Goal: Information Seeking & Learning: Find specific fact

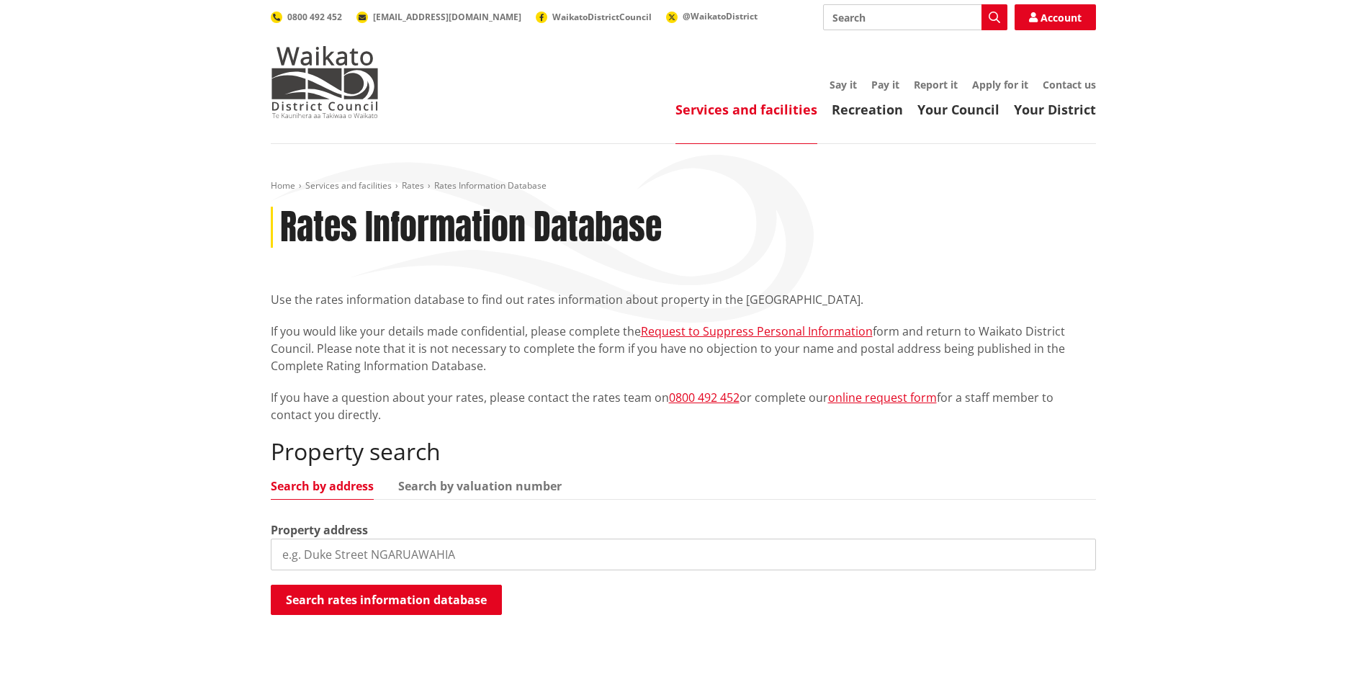
click at [434, 555] on input "search" at bounding box center [683, 555] width 825 height 32
drag, startPoint x: 391, startPoint y: 555, endPoint x: 248, endPoint y: 554, distance: 142.6
click at [251, 555] on div "Home Services and facilities Rates Rates Information Database Rates Information…" at bounding box center [683, 433] width 1366 height 578
paste input "[STREET_ADDRESS]"
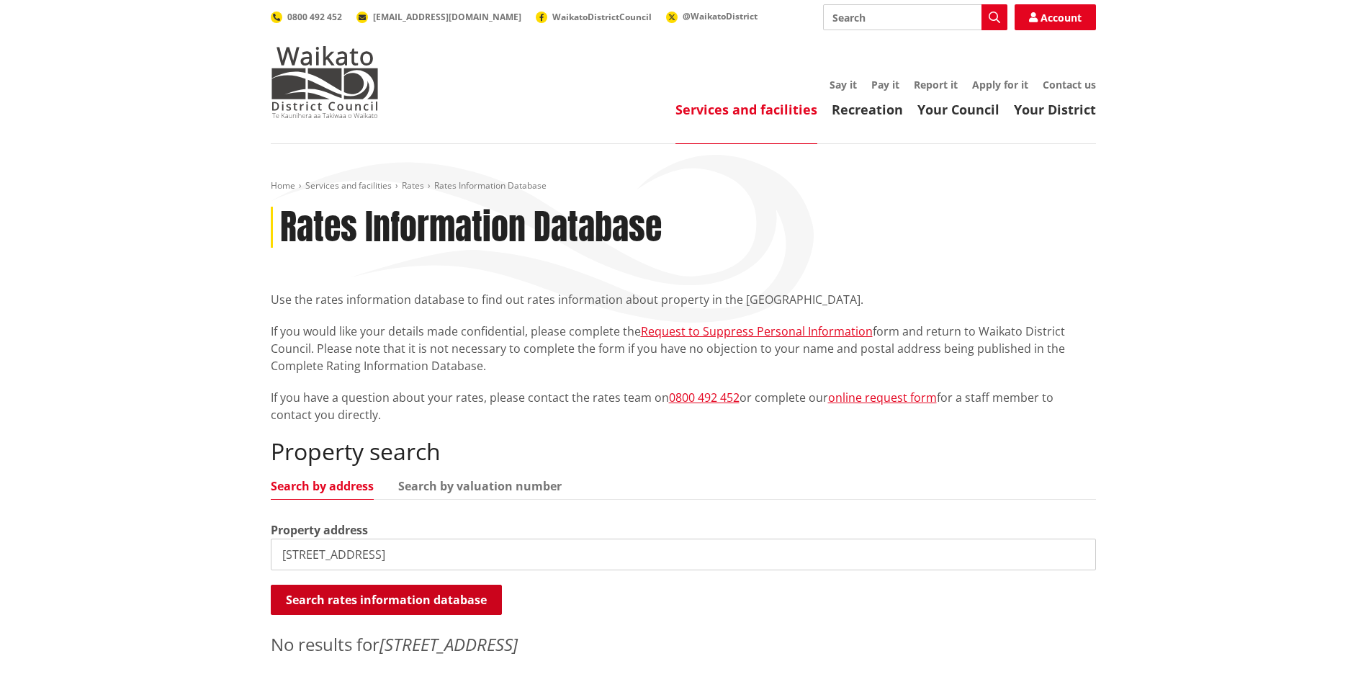
type input "[STREET_ADDRESS]"
click at [385, 601] on button "Search rates information database" at bounding box center [386, 600] width 231 height 30
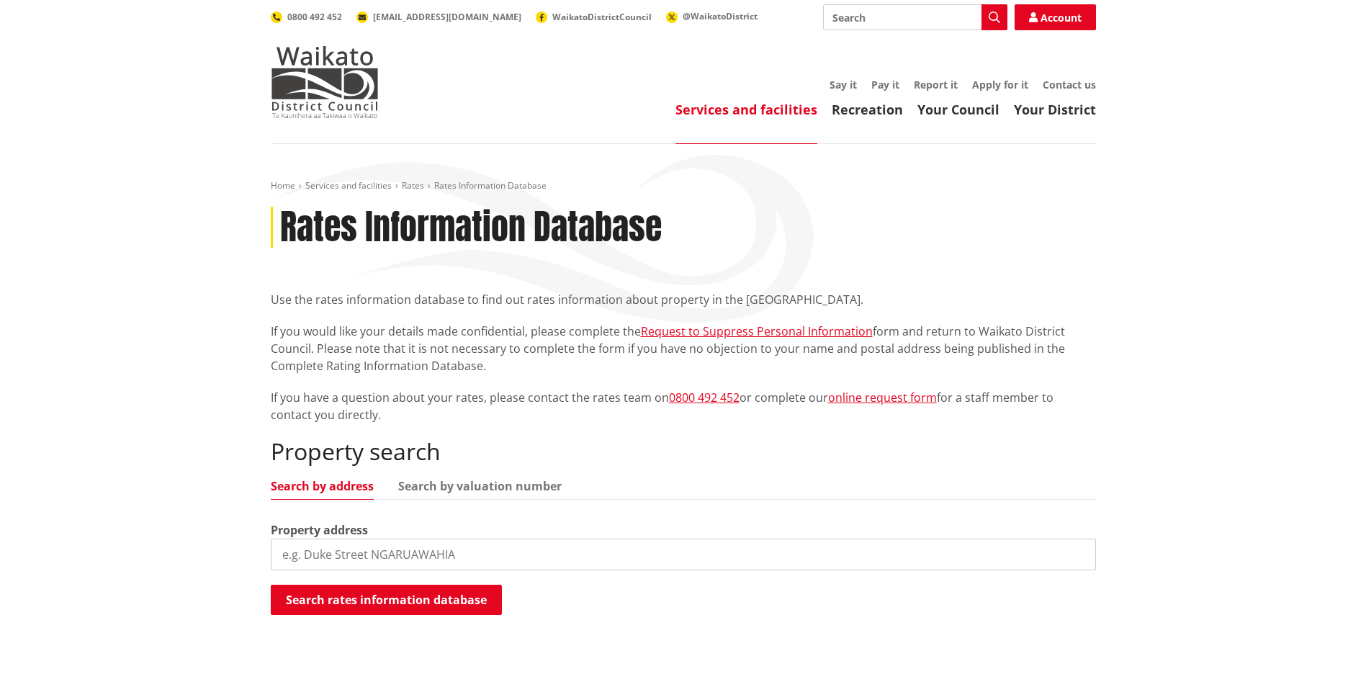
click at [447, 555] on input "search" at bounding box center [683, 555] width 825 height 32
drag, startPoint x: 372, startPoint y: 559, endPoint x: 283, endPoint y: 534, distance: 91.9
drag, startPoint x: 328, startPoint y: 561, endPoint x: 390, endPoint y: 555, distance: 61.5
click at [330, 561] on input "4b duke sstreet" at bounding box center [683, 555] width 825 height 32
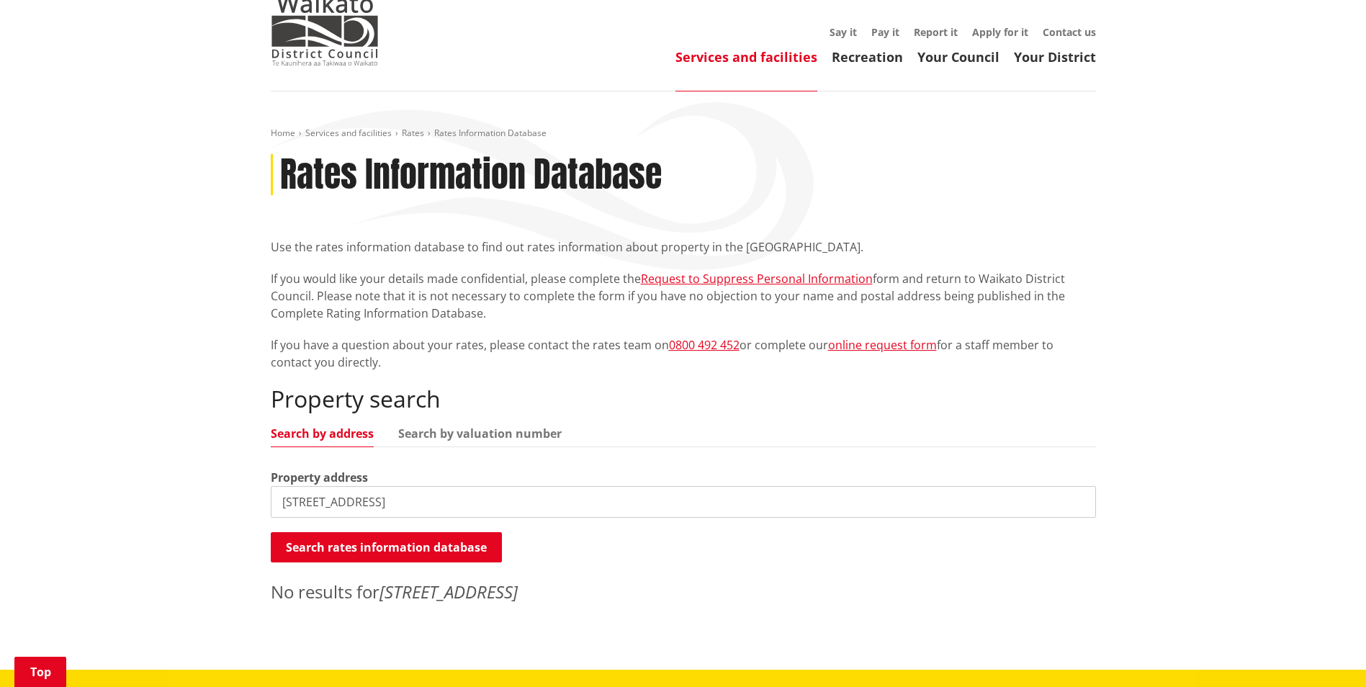
scroll to position [216, 0]
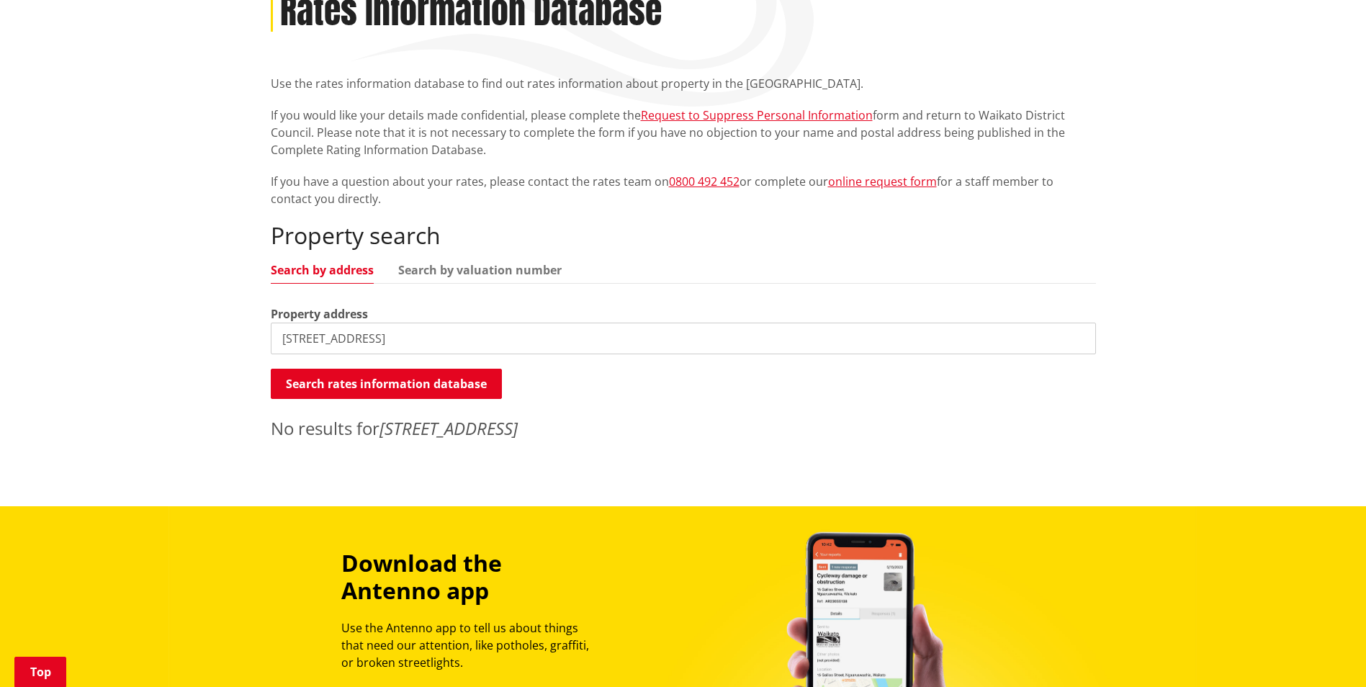
drag, startPoint x: 299, startPoint y: 338, endPoint x: 269, endPoint y: 331, distance: 31.3
click at [263, 331] on div "Home Services and facilities Rates Rates Information Database Rates Information…" at bounding box center [683, 206] width 847 height 485
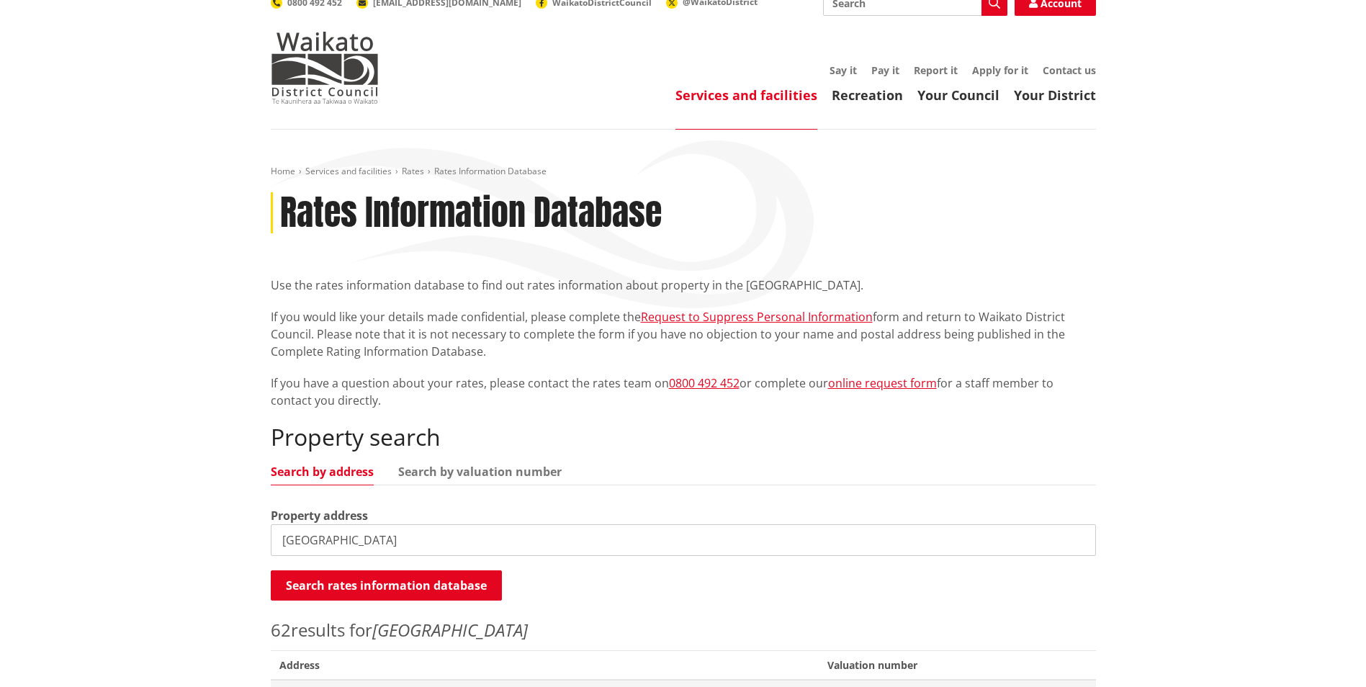
scroll to position [0, 0]
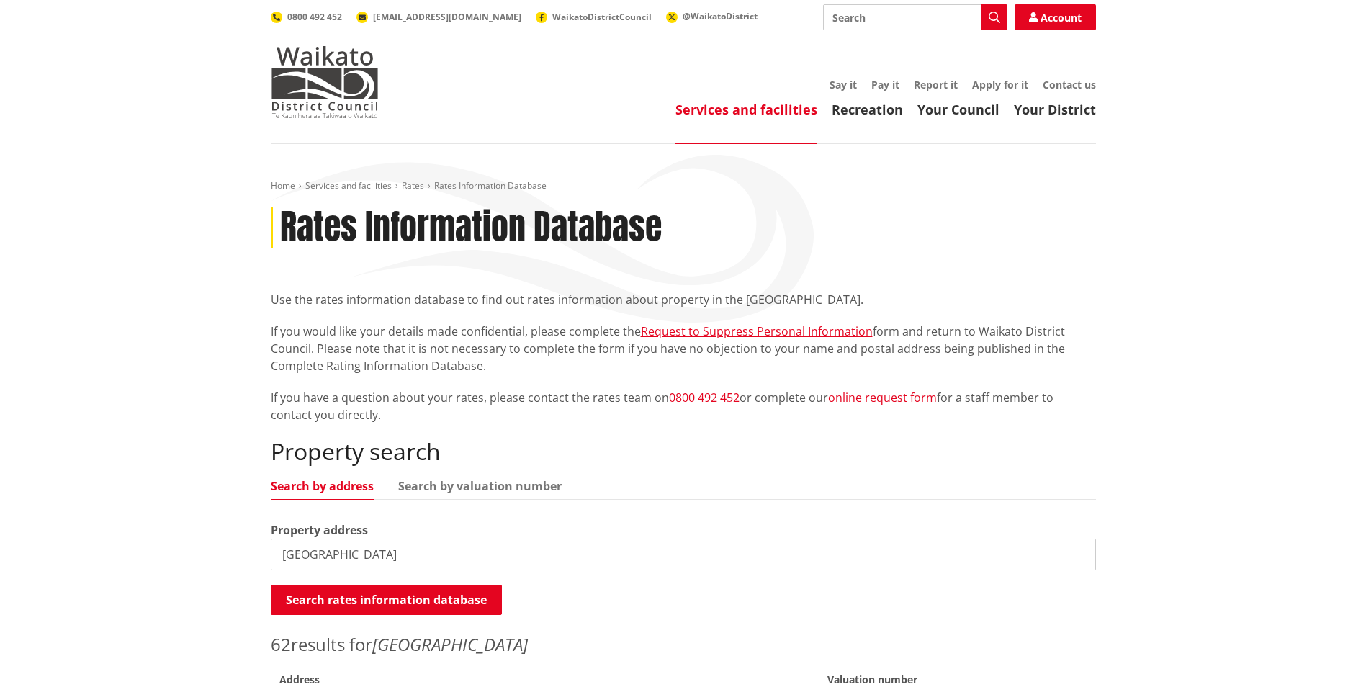
drag, startPoint x: 283, startPoint y: 559, endPoint x: 295, endPoint y: 560, distance: 11.5
click at [283, 559] on input "duke street" at bounding box center [683, 555] width 825 height 32
type input "4 duke street"
click at [452, 601] on button "Search rates information database" at bounding box center [386, 600] width 231 height 30
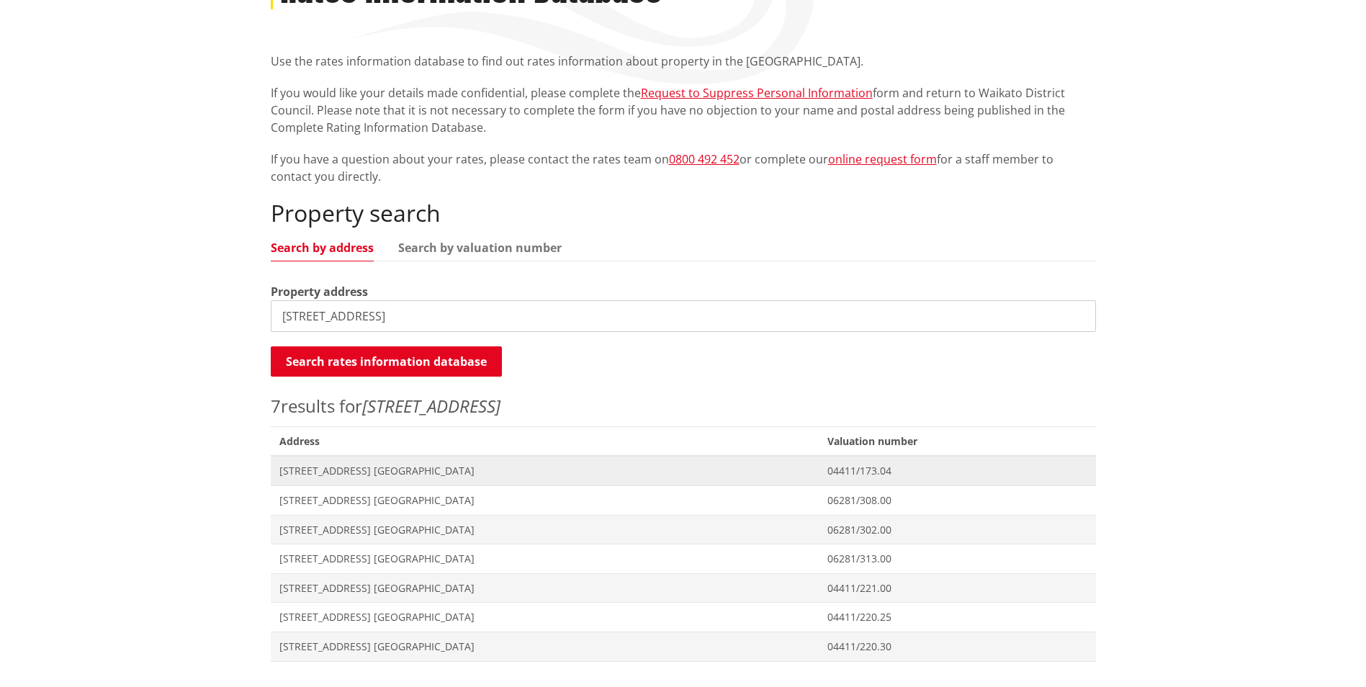
scroll to position [288, 0]
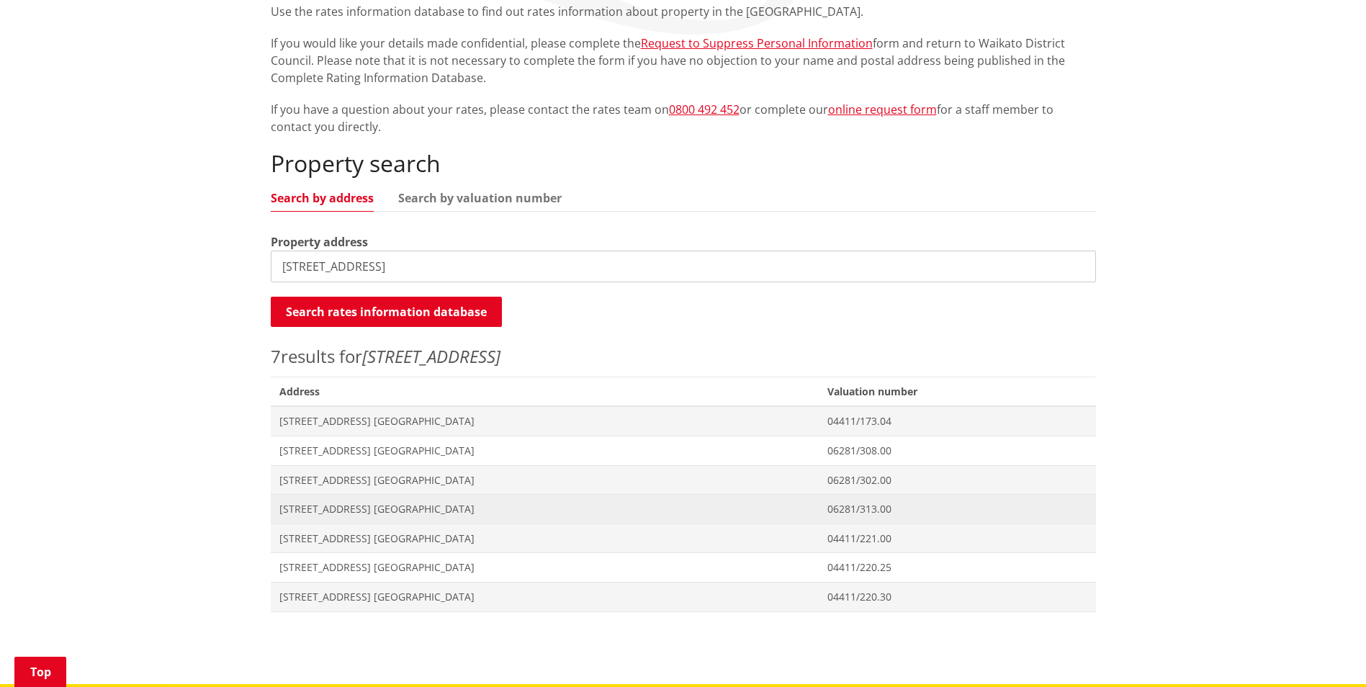
click at [335, 507] on span "[STREET_ADDRESS] [GEOGRAPHIC_DATA]" at bounding box center [544, 509] width 531 height 14
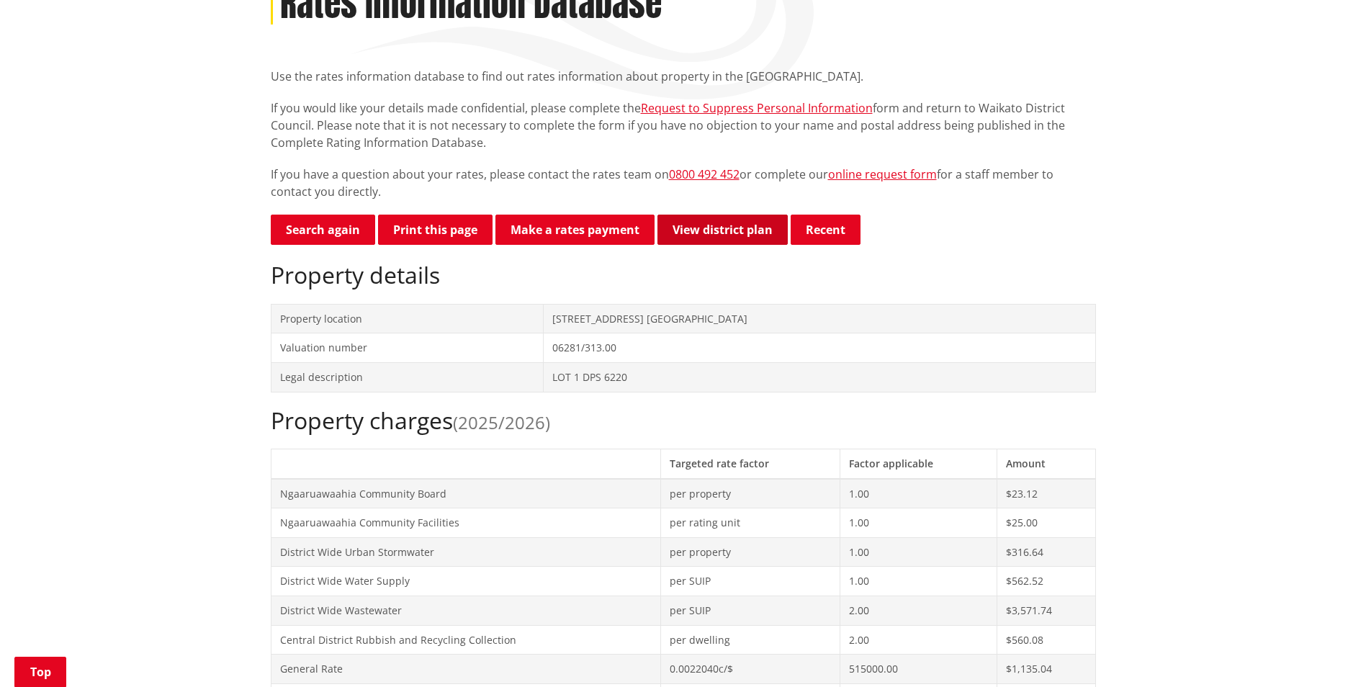
scroll to position [144, 0]
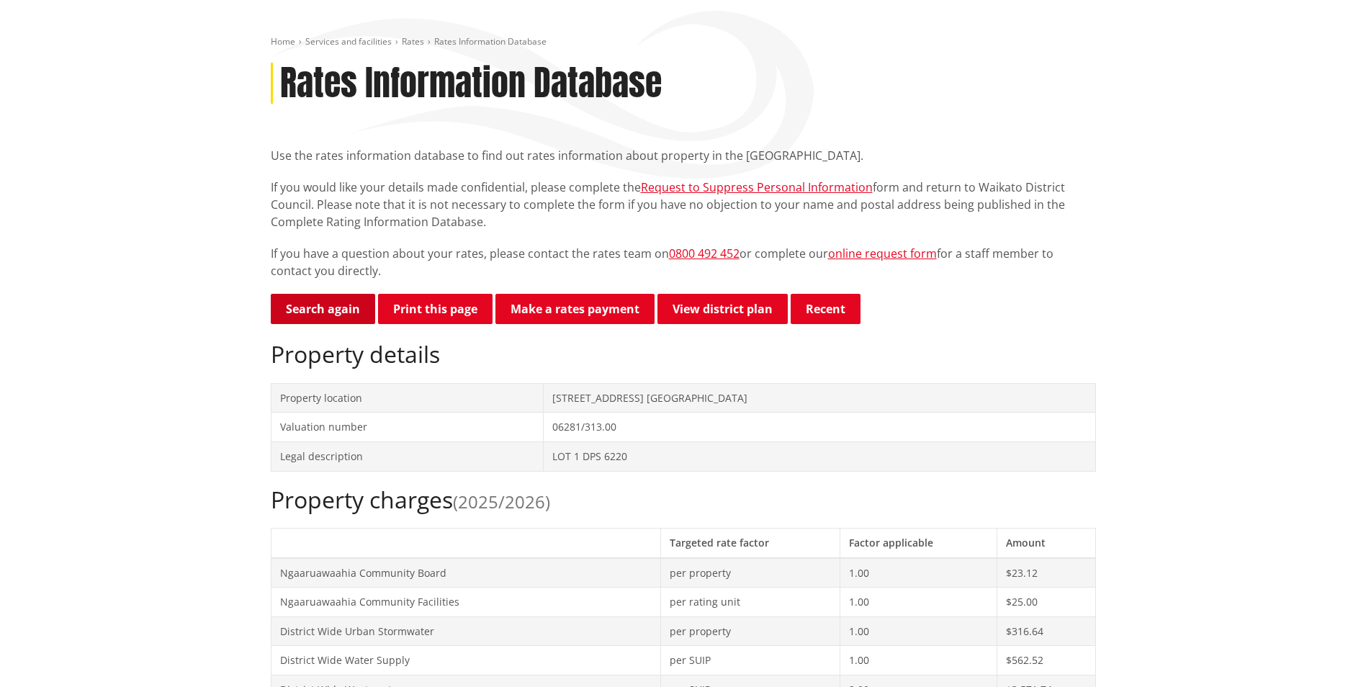
click at [319, 310] on link "Search again" at bounding box center [323, 309] width 104 height 30
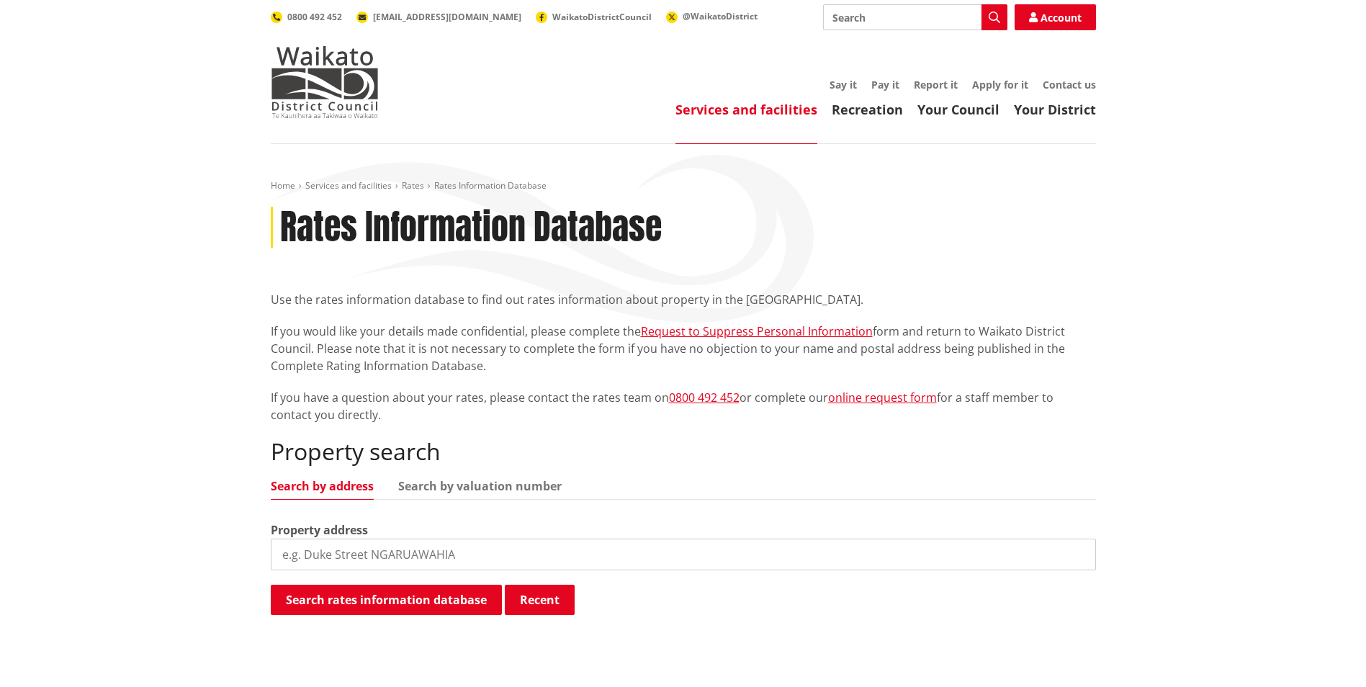
click at [368, 554] on input "search" at bounding box center [683, 555] width 825 height 32
type input "5886"
click at [452, 592] on button "Search rates information database" at bounding box center [386, 600] width 231 height 30
click at [472, 482] on link "Search by valuation number" at bounding box center [479, 486] width 163 height 12
click at [477, 484] on link "Search by valuation number" at bounding box center [479, 486] width 163 height 12
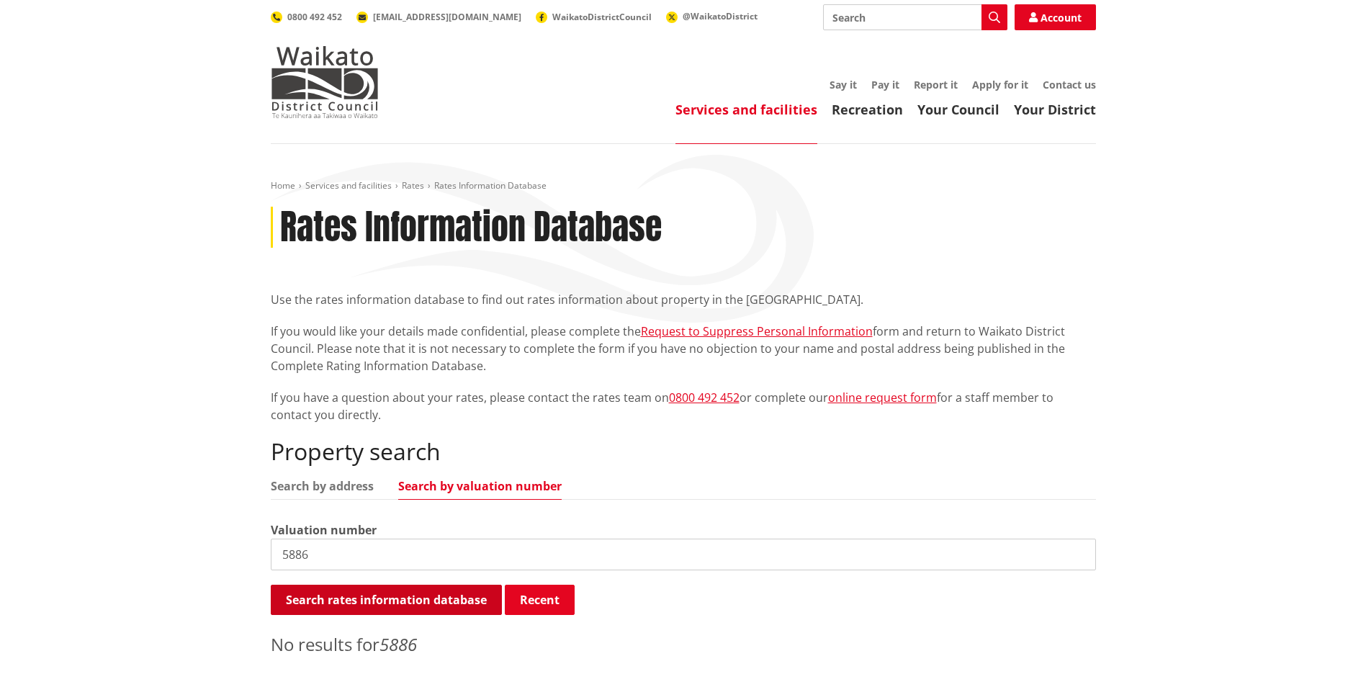
click at [436, 594] on button "Search rates information database" at bounding box center [386, 600] width 231 height 30
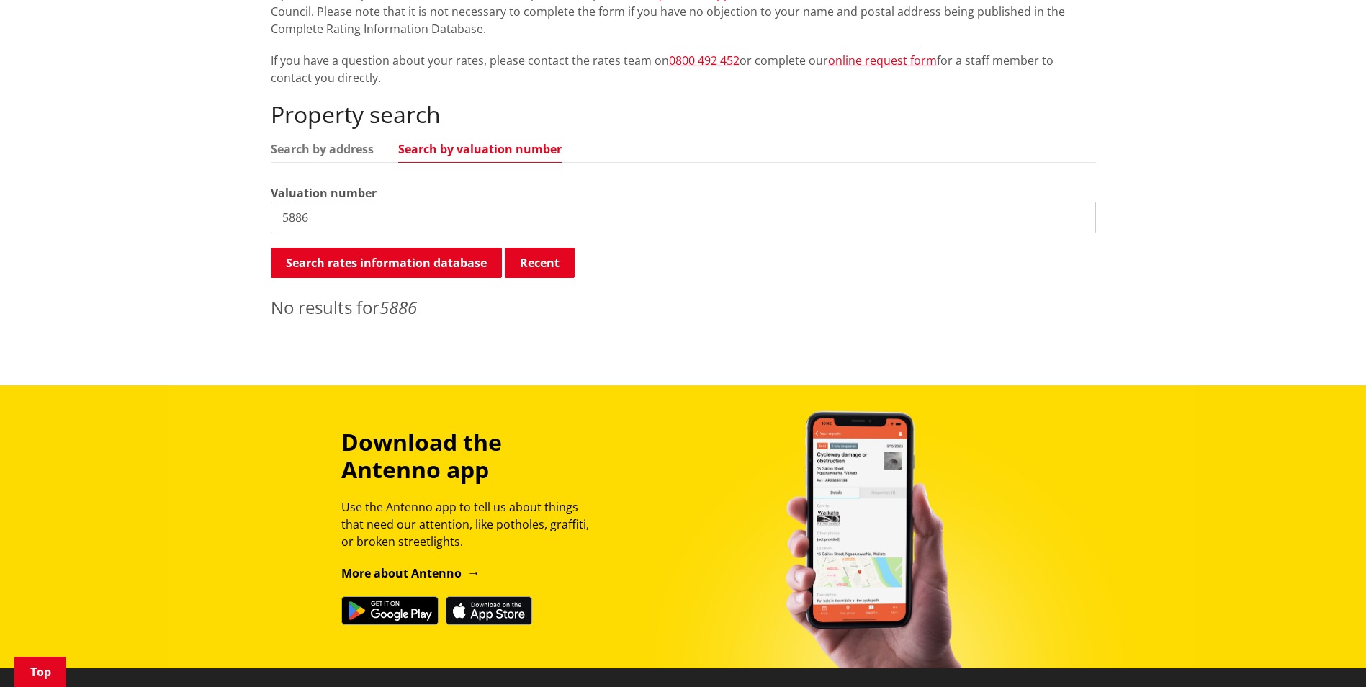
scroll to position [72, 0]
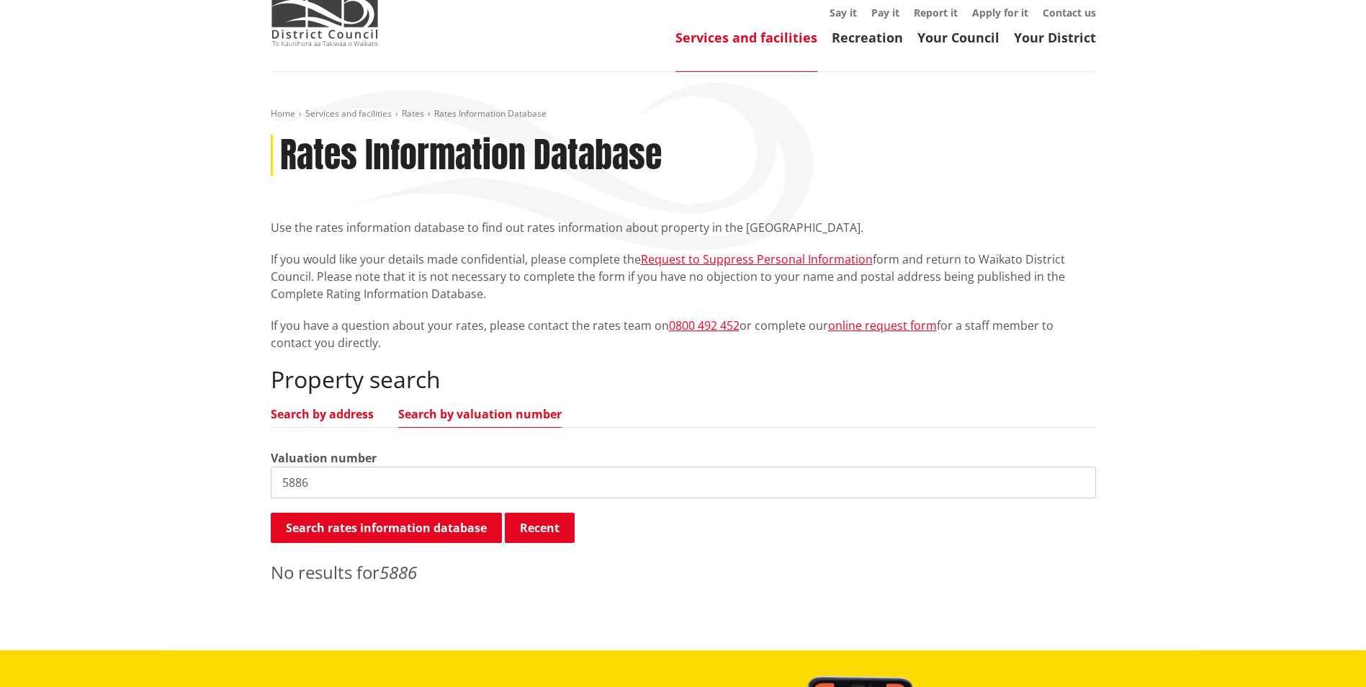
click at [350, 419] on link "Search by address" at bounding box center [322, 414] width 103 height 12
drag, startPoint x: 363, startPoint y: 480, endPoint x: 262, endPoint y: 472, distance: 101.1
click at [238, 480] on div "Home Services and facilities Rates Rates Information Database Rates Information…" at bounding box center [683, 361] width 1366 height 578
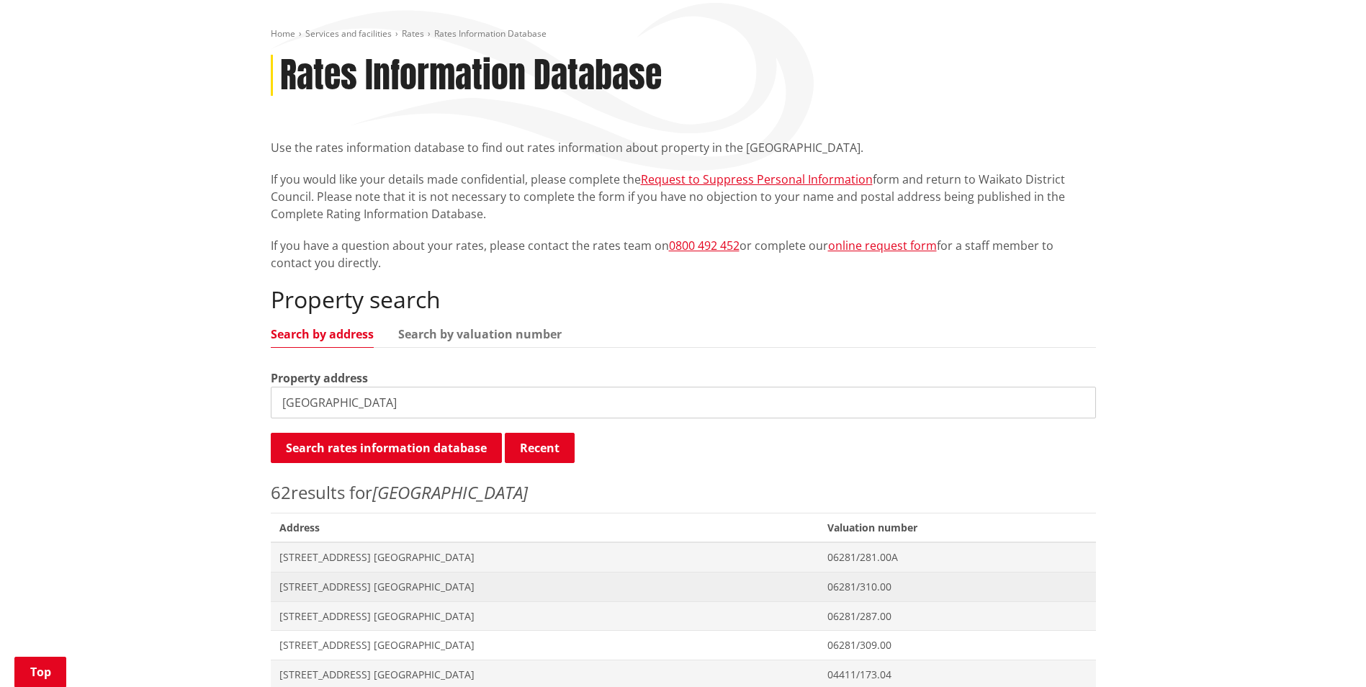
scroll to position [288, 0]
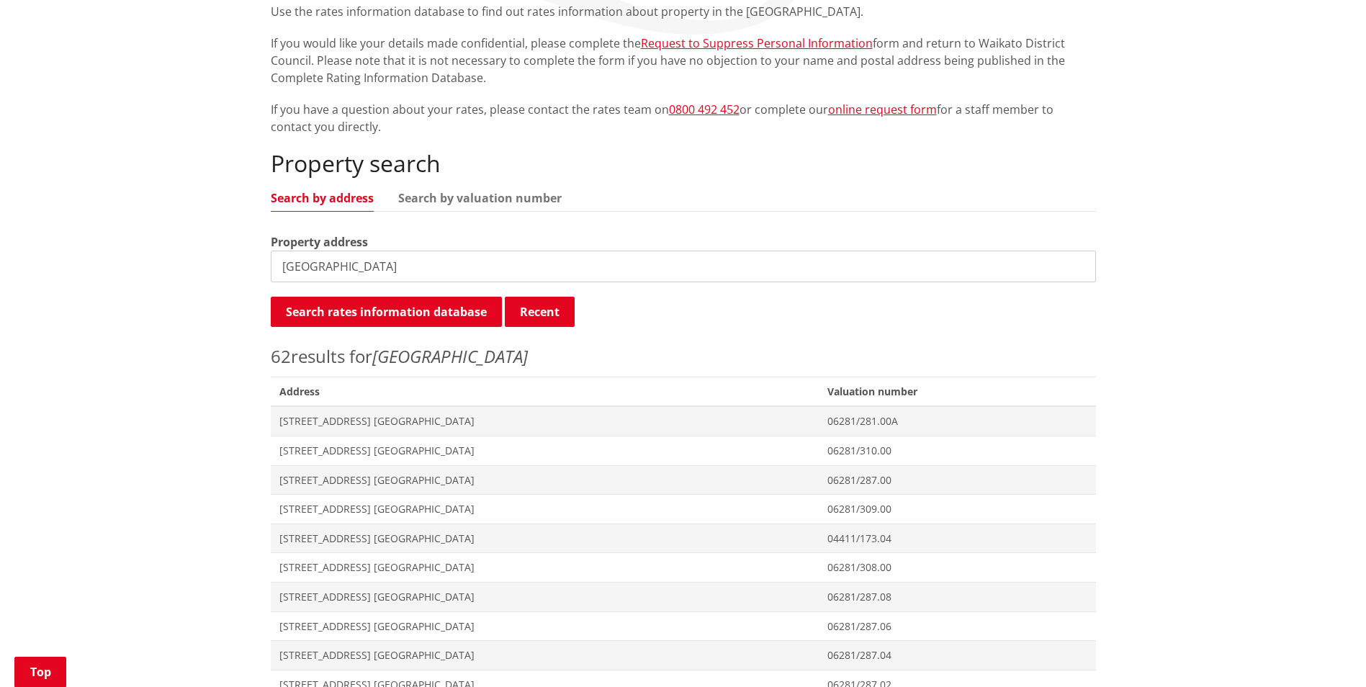
click at [282, 269] on input "duke street" at bounding box center [683, 267] width 825 height 32
type input "4 duke street"
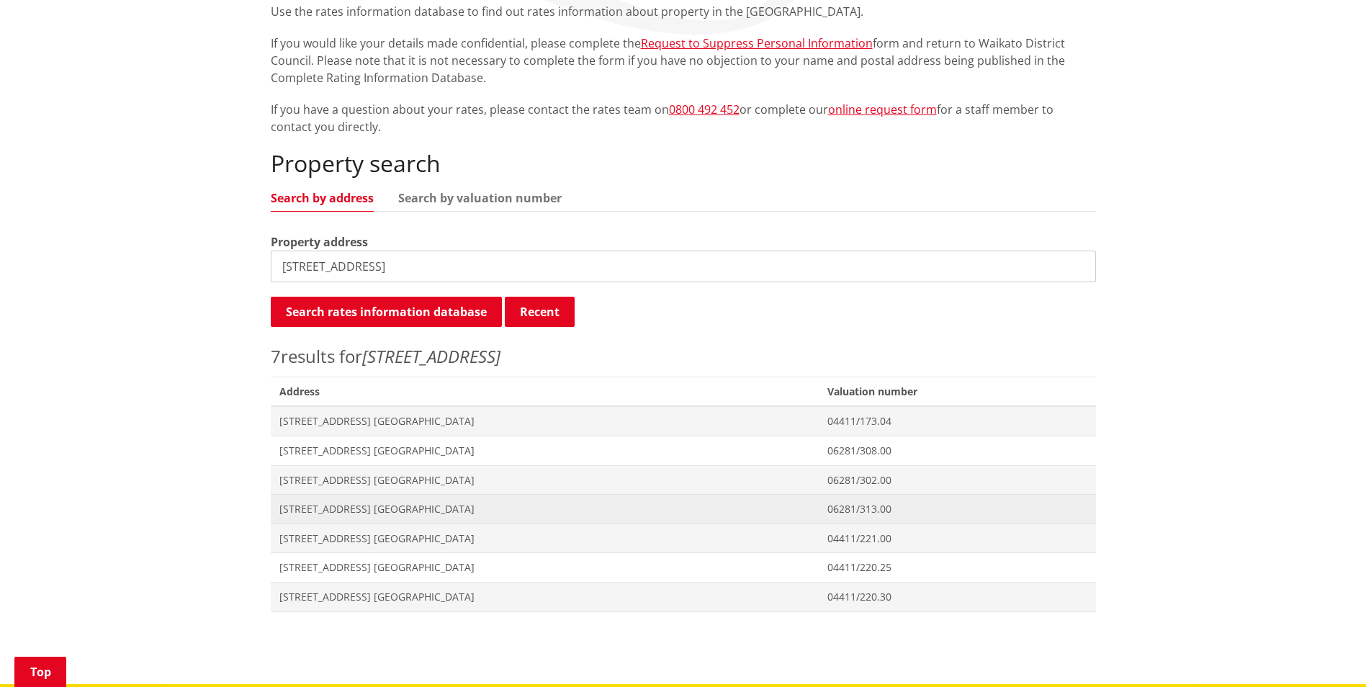
click at [407, 507] on span "[STREET_ADDRESS] [GEOGRAPHIC_DATA]" at bounding box center [544, 509] width 531 height 14
